Goal: Task Accomplishment & Management: Complete application form

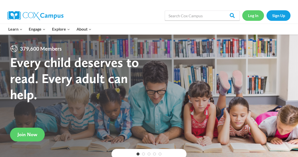
click at [256, 16] on link "Log In" at bounding box center [253, 15] width 22 height 10
click at [252, 16] on link "Log In" at bounding box center [253, 15] width 22 height 10
click at [251, 17] on link "Log In" at bounding box center [253, 15] width 22 height 10
click at [281, 17] on link "Sign Up" at bounding box center [279, 15] width 24 height 10
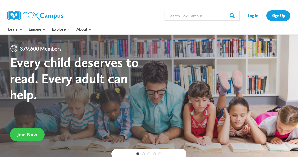
click at [31, 132] on span "Join Now" at bounding box center [28, 134] width 20 height 6
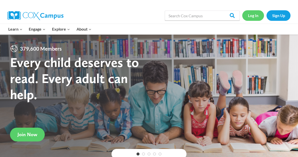
click at [253, 16] on link "Log In" at bounding box center [253, 15] width 22 height 10
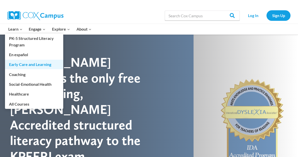
click at [21, 64] on link "Early Care and Learning" at bounding box center [34, 65] width 58 height 10
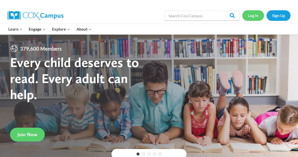
click at [253, 16] on link "Log In" at bounding box center [253, 15] width 22 height 10
